Goal: Transaction & Acquisition: Purchase product/service

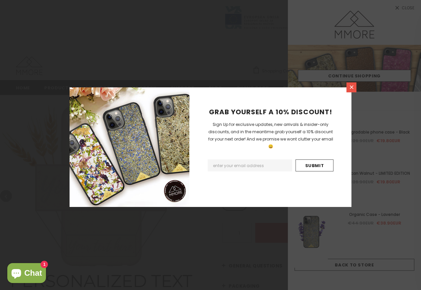
click at [352, 88] on icon at bounding box center [352, 87] width 6 height 6
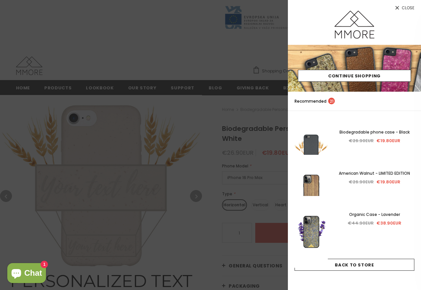
click at [410, 9] on span "Close" at bounding box center [407, 8] width 13 height 4
